Goal: Task Accomplishment & Management: Manage account settings

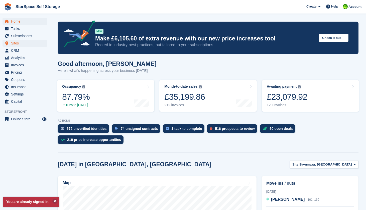
click at [19, 43] on span "Sites" at bounding box center [26, 43] width 30 height 7
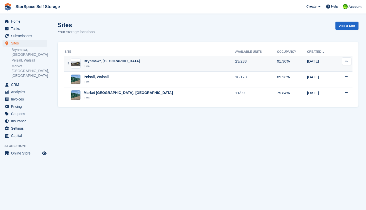
click at [94, 63] on div "Brynmawr, [GEOGRAPHIC_DATA]" at bounding box center [112, 60] width 56 height 5
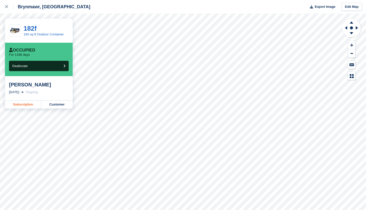
click at [30, 105] on link "Subscription" at bounding box center [23, 104] width 36 height 8
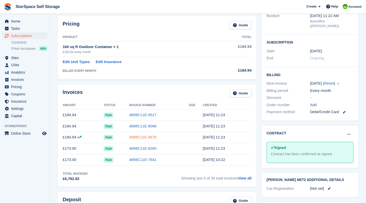
scroll to position [137, 0]
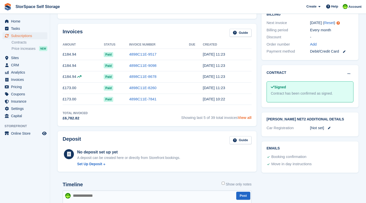
click at [246, 116] on link "View all" at bounding box center [245, 118] width 14 height 4
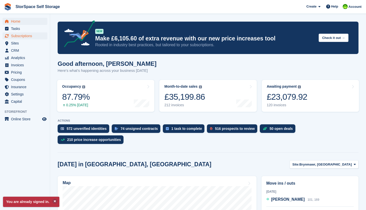
click at [27, 37] on span "Subscriptions" at bounding box center [26, 35] width 30 height 7
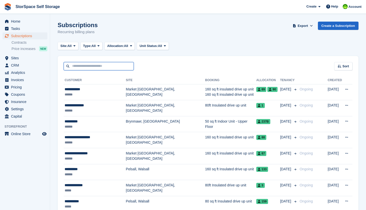
click at [73, 64] on input "text" at bounding box center [99, 66] width 70 height 8
click at [23, 59] on span "Sites" at bounding box center [26, 57] width 30 height 7
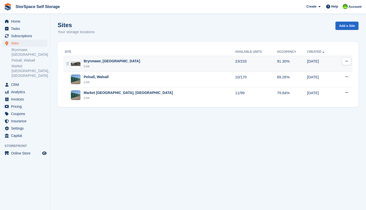
click at [84, 66] on div "Live" at bounding box center [112, 66] width 56 height 5
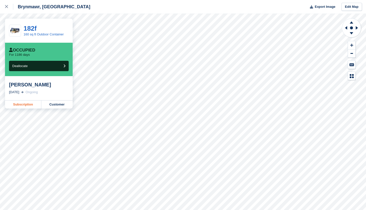
click at [22, 106] on link "Subscription" at bounding box center [23, 104] width 36 height 8
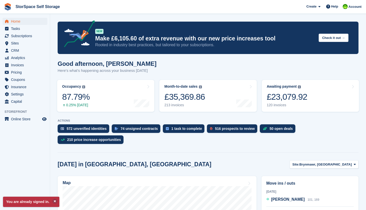
click at [24, 35] on span "Subscriptions" at bounding box center [26, 35] width 30 height 7
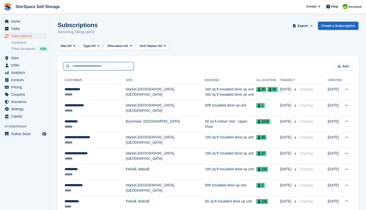
click at [85, 68] on input "text" at bounding box center [99, 66] width 70 height 8
paste input "*********"
type input "*********"
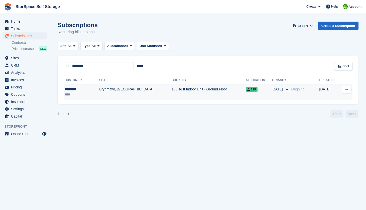
click at [100, 90] on td "Brynmawr, [GEOGRAPHIC_DATA]" at bounding box center [135, 92] width 72 height 16
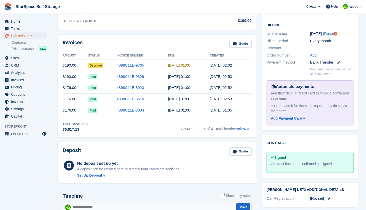
scroll to position [41, 0]
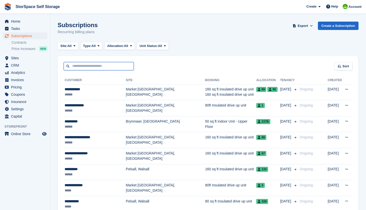
click at [88, 63] on input "text" at bounding box center [99, 66] width 70 height 8
paste input "*********"
type input "*********"
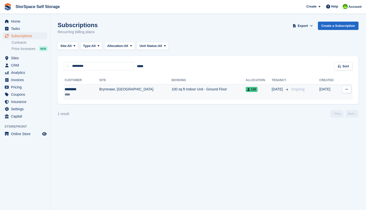
click at [111, 94] on td "Brynmawr, [GEOGRAPHIC_DATA]" at bounding box center [135, 92] width 72 height 16
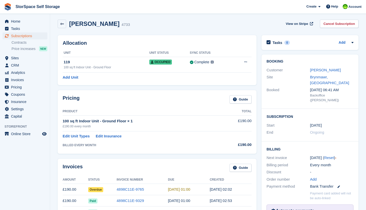
scroll to position [3, 0]
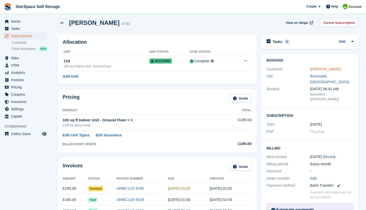
click at [319, 68] on link "[PERSON_NAME]" at bounding box center [325, 69] width 31 height 4
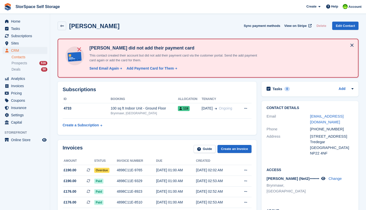
click at [351, 45] on button at bounding box center [352, 45] width 8 height 8
